Goal: Task Accomplishment & Management: Use online tool/utility

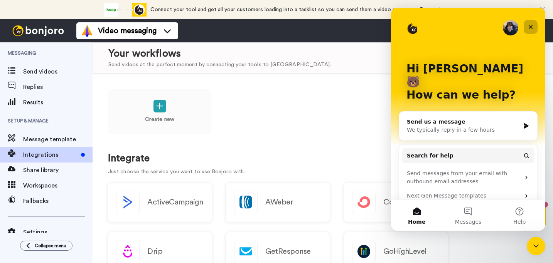
click at [530, 26] on icon "Close" at bounding box center [531, 27] width 4 height 4
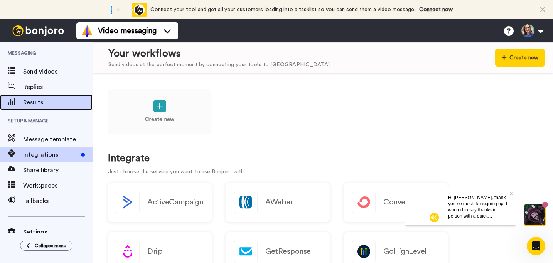
click at [39, 101] on span "Results" at bounding box center [57, 102] width 69 height 9
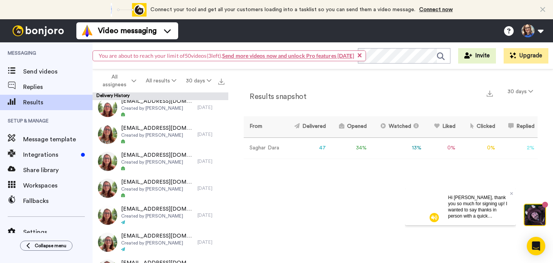
scroll to position [428, 0]
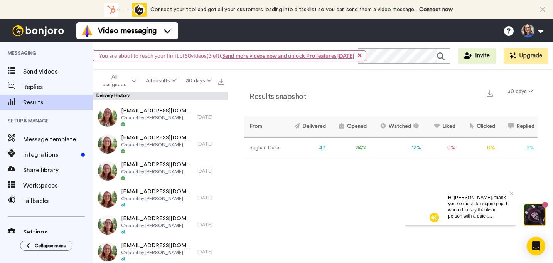
click at [513, 194] on div "Hi [PERSON_NAME], thank you so much for signing up! I wanted to say thanks in p…" at bounding box center [479, 206] width 74 height 37
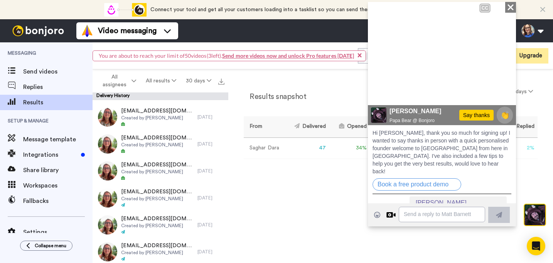
click at [511, 8] on icon at bounding box center [510, 7] width 6 height 6
